Goal: Find specific page/section: Find specific page/section

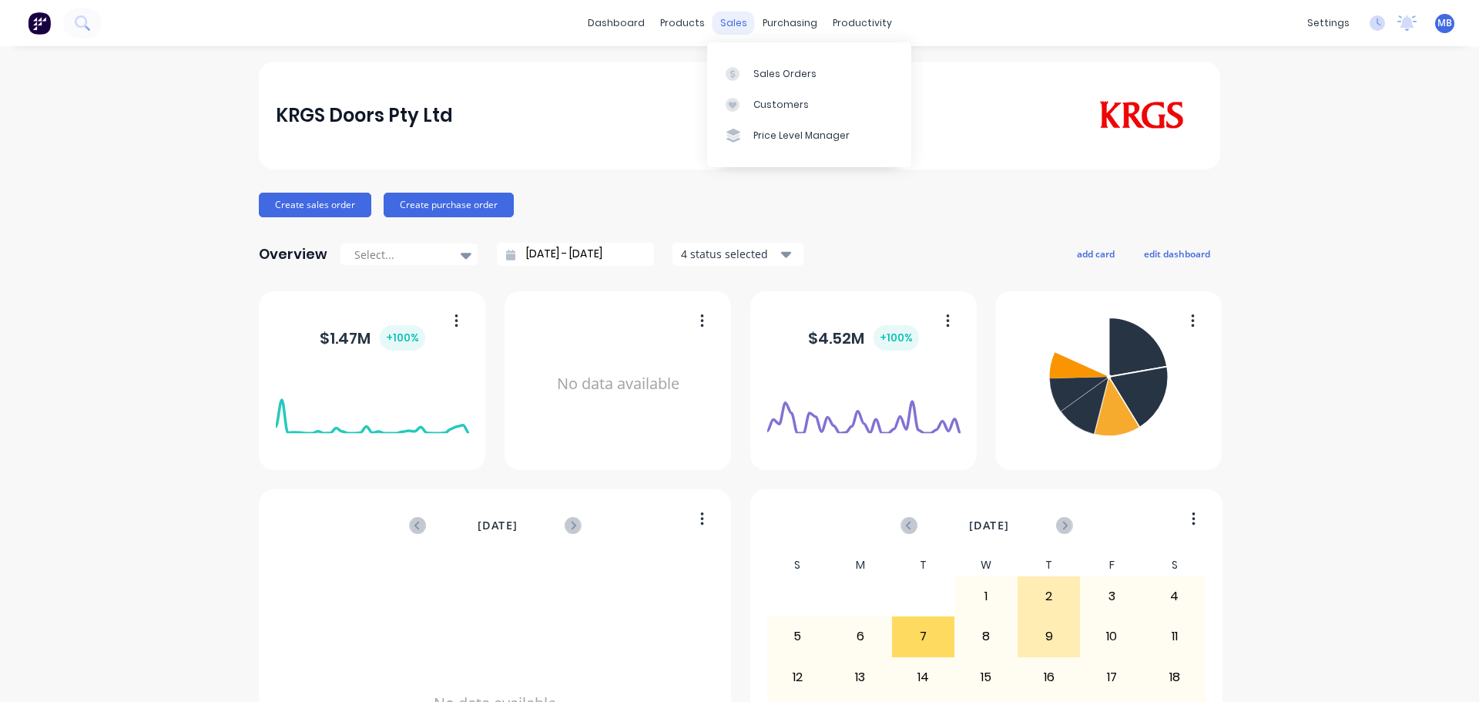
click at [735, 25] on div "sales" at bounding box center [733, 23] width 42 height 23
click at [759, 72] on div "Sales Orders" at bounding box center [784, 74] width 63 height 14
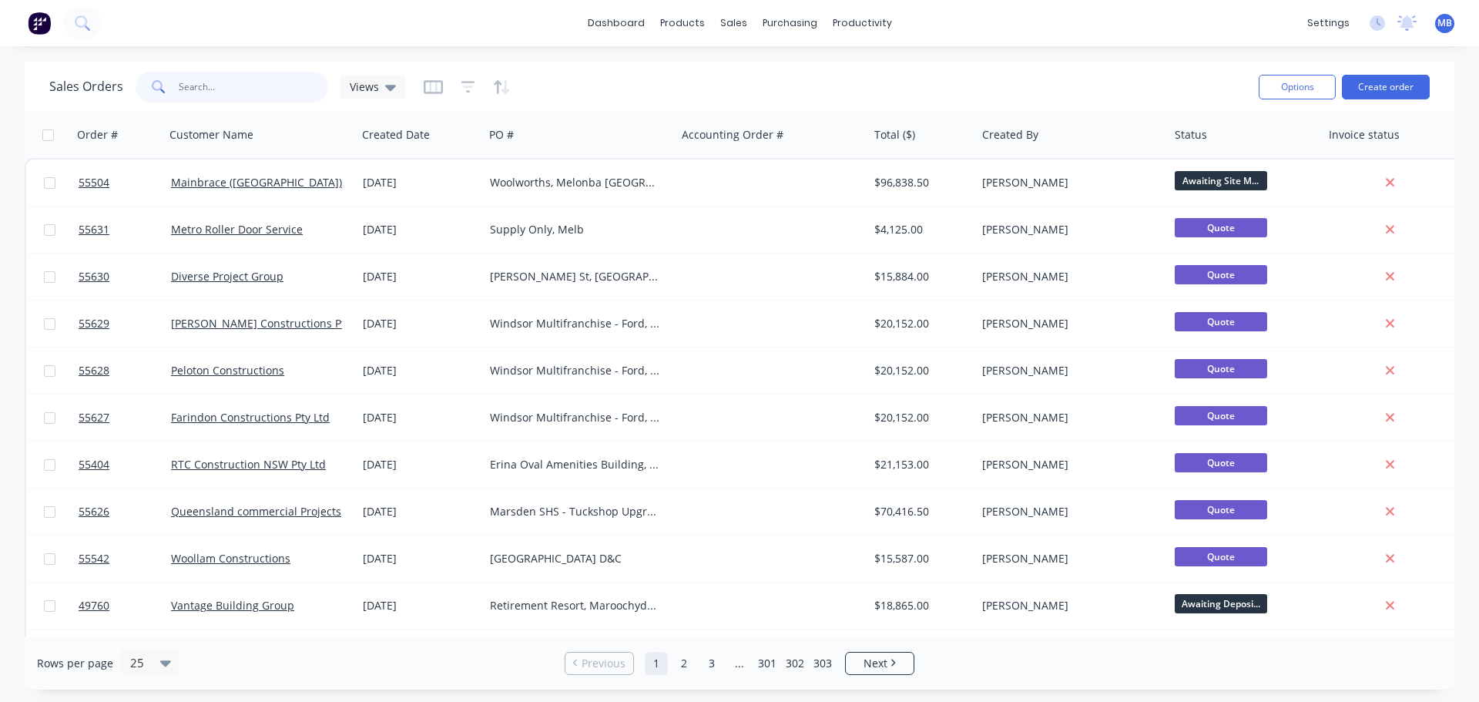
click at [194, 95] on input "text" at bounding box center [254, 87] width 150 height 31
click at [732, 16] on div "sales" at bounding box center [733, 23] width 42 height 23
click at [776, 75] on div "Sales Orders" at bounding box center [790, 74] width 63 height 14
click at [230, 90] on input "text" at bounding box center [254, 87] width 150 height 31
type input "wiley"
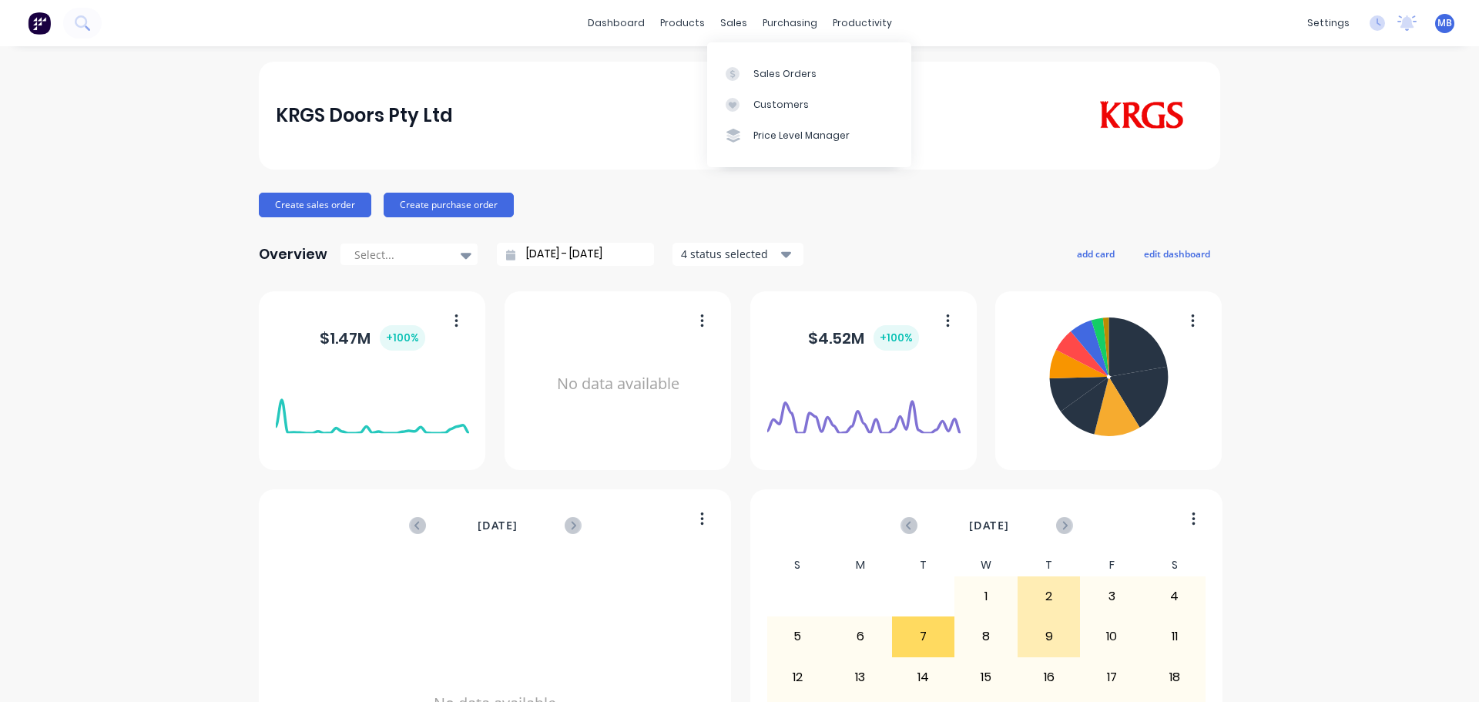
drag, startPoint x: 727, startPoint y: 27, endPoint x: 729, endPoint y: 57, distance: 30.1
click at [727, 37] on div "dashboard products sales purchasing productivity dashboard products Product Cat…" at bounding box center [739, 23] width 1479 height 46
click at [752, 73] on link "Sales Orders" at bounding box center [809, 73] width 204 height 31
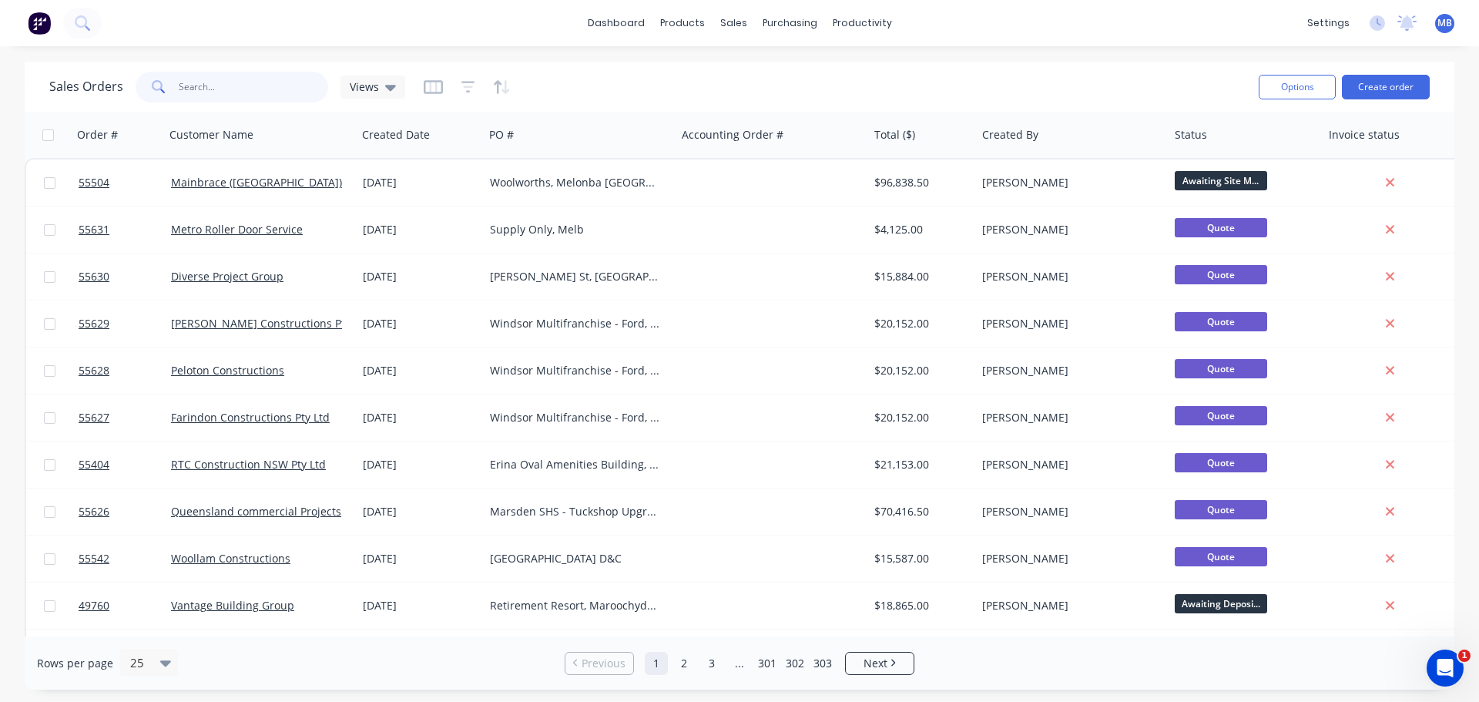
click at [205, 95] on input "text" at bounding box center [254, 87] width 150 height 31
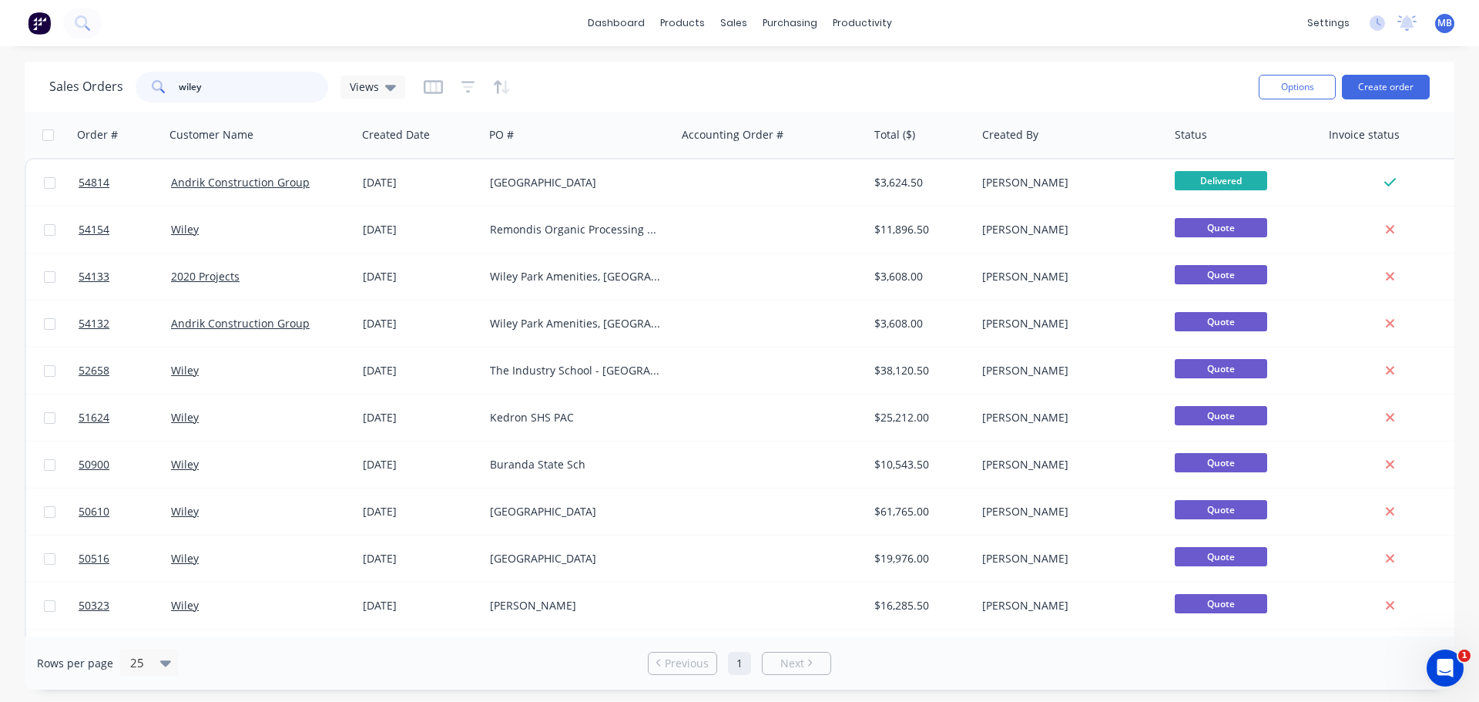
type input "wiley"
